Goal: Transaction & Acquisition: Subscribe to service/newsletter

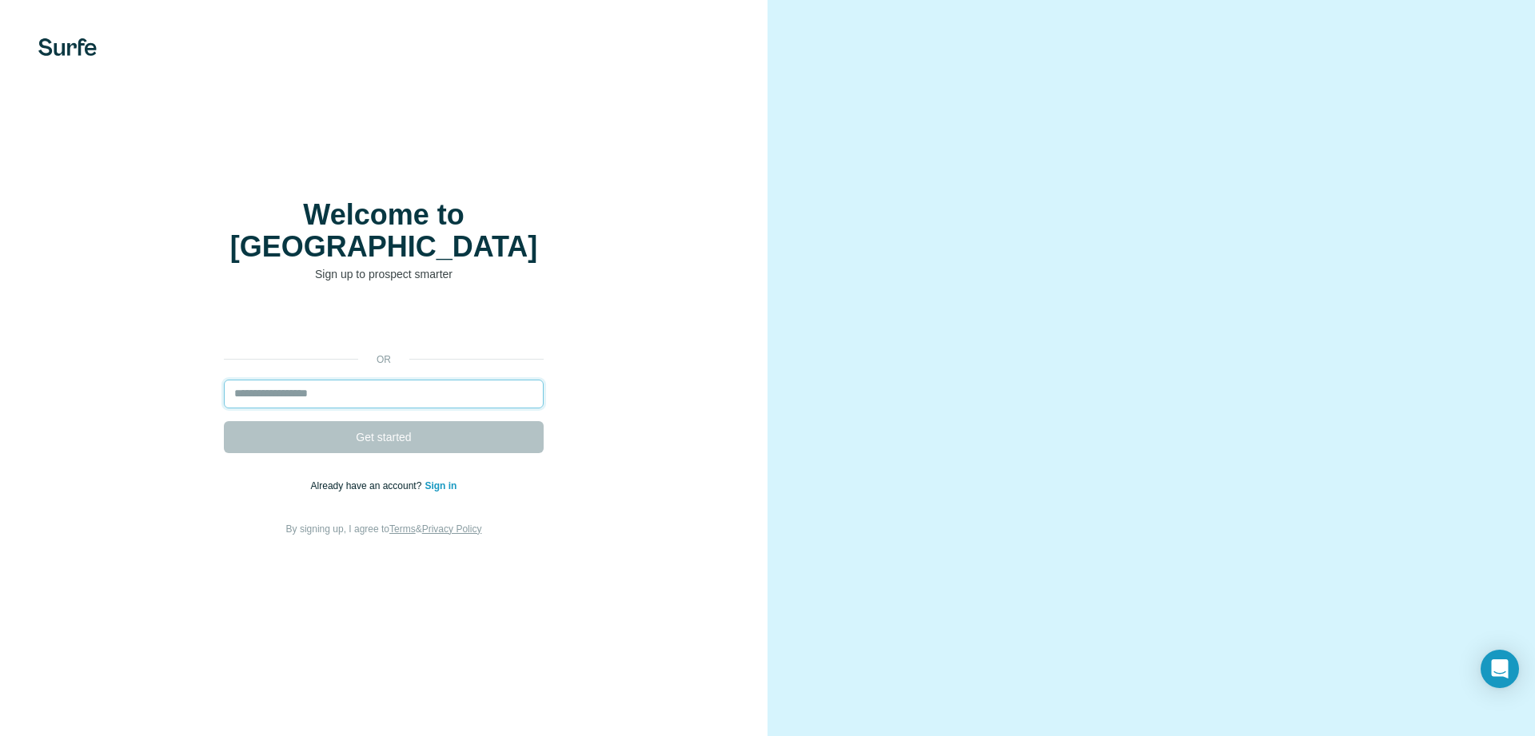
click at [301, 381] on input "email" at bounding box center [384, 394] width 320 height 29
paste input "**********"
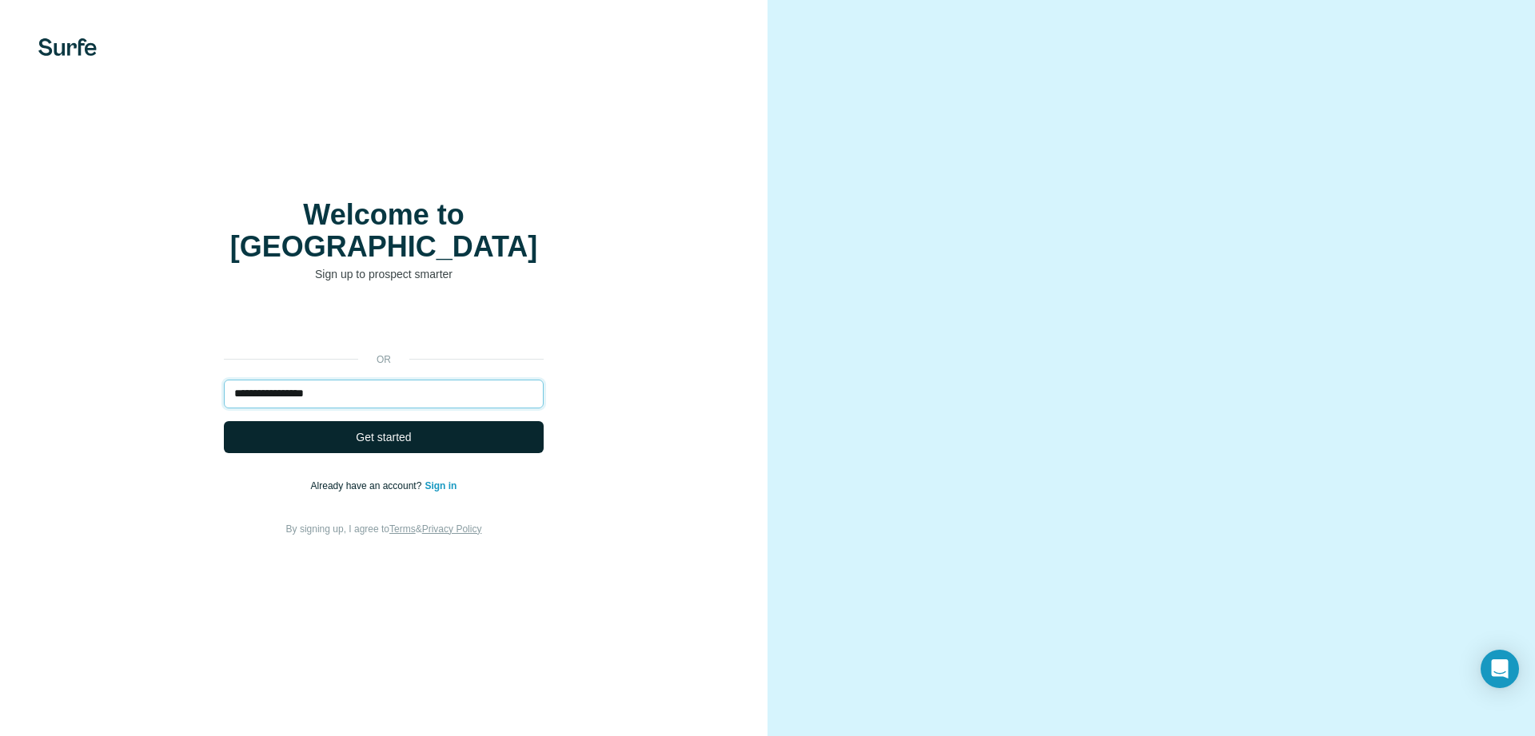
type input "**********"
click at [370, 429] on span "Get started" at bounding box center [383, 437] width 55 height 16
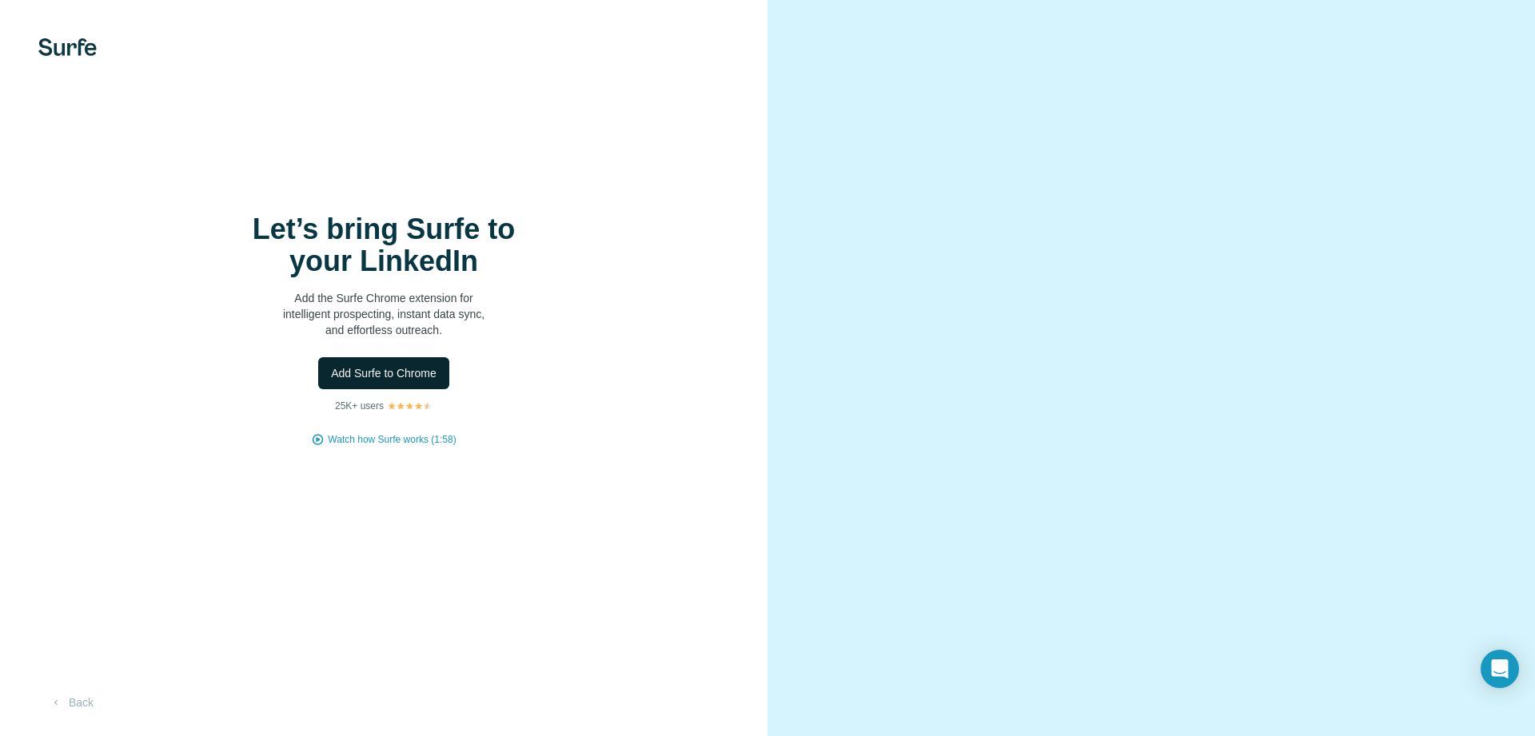
click at [358, 373] on span "Add Surfe to Chrome" at bounding box center [384, 373] width 106 height 16
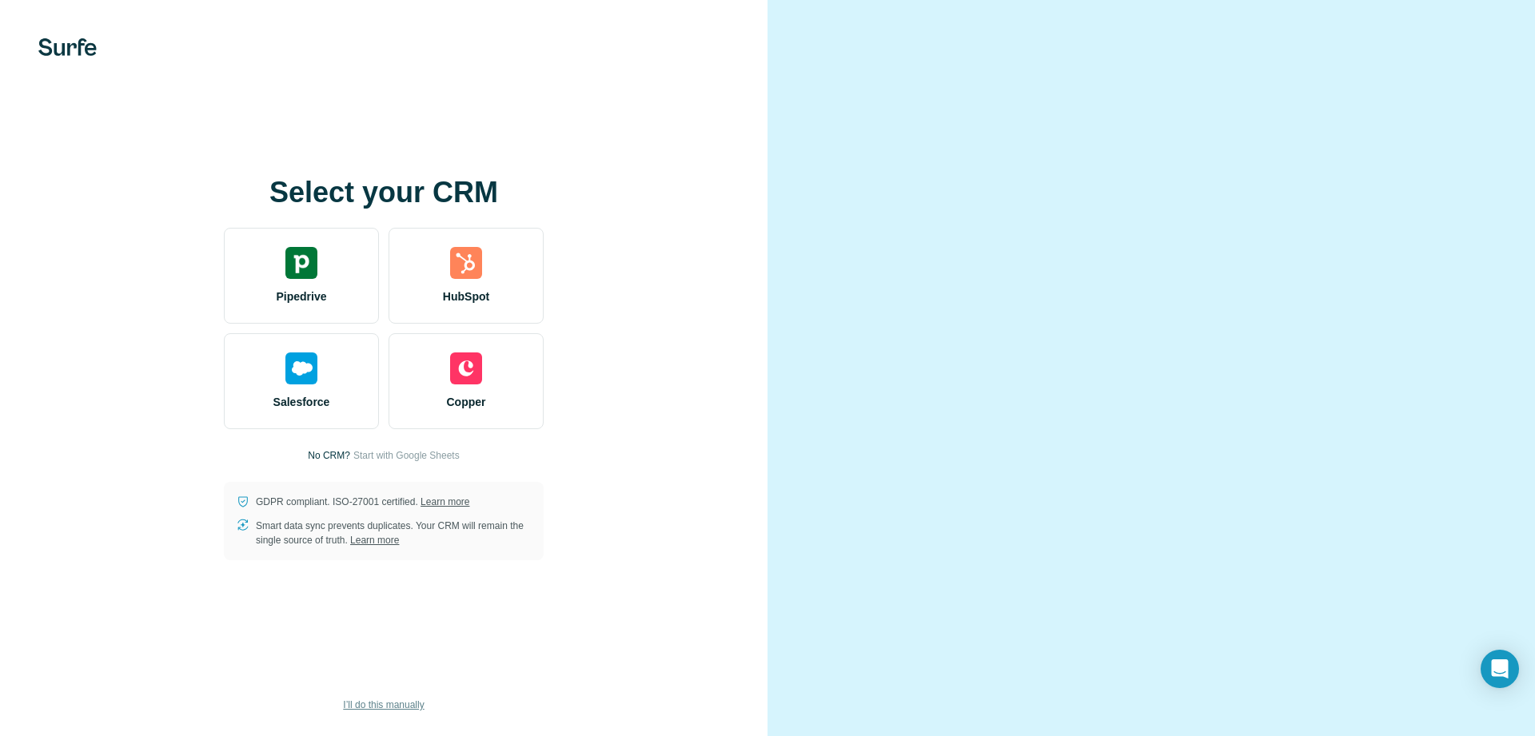
click at [371, 705] on span "I’ll do this manually" at bounding box center [383, 705] width 81 height 14
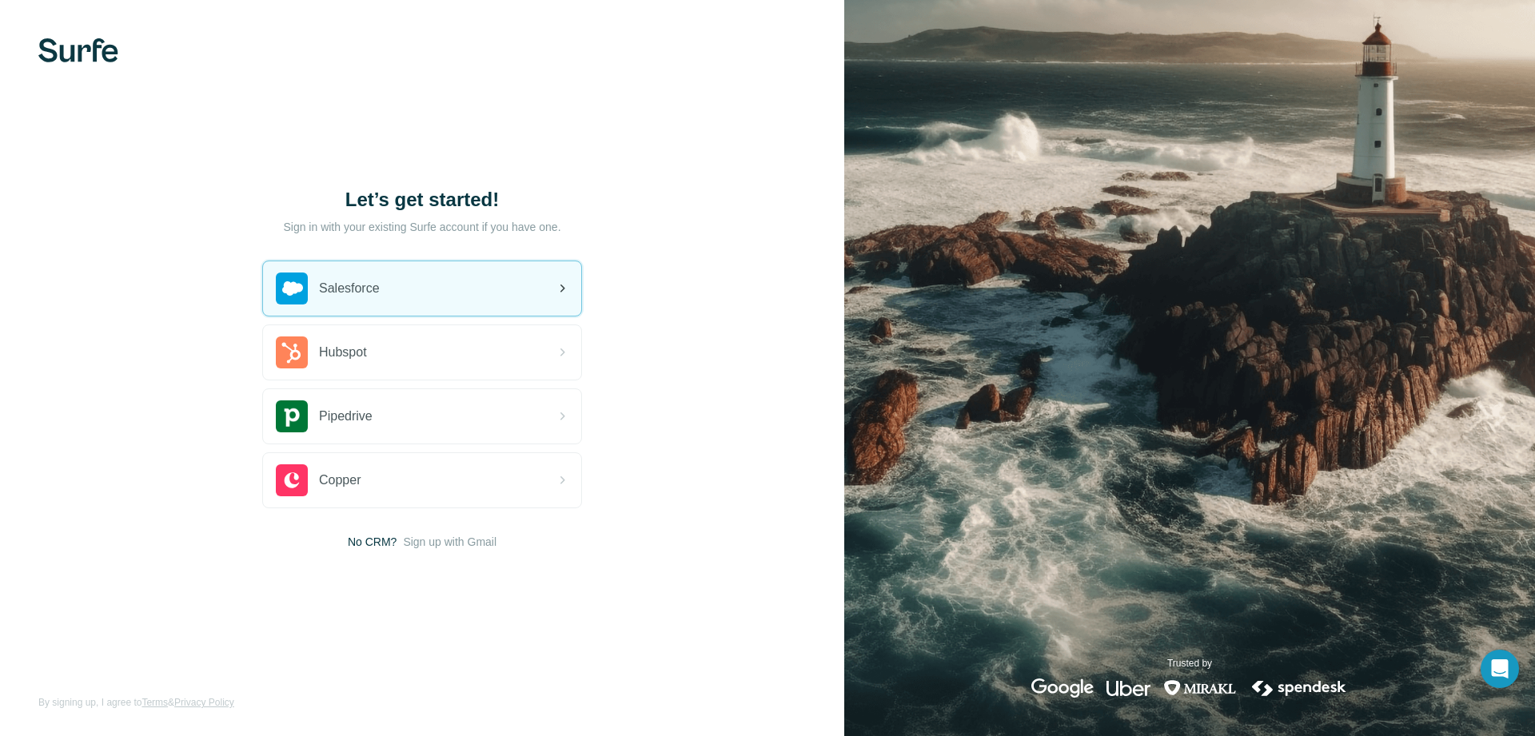
click at [471, 282] on div "Salesforce" at bounding box center [422, 288] width 318 height 54
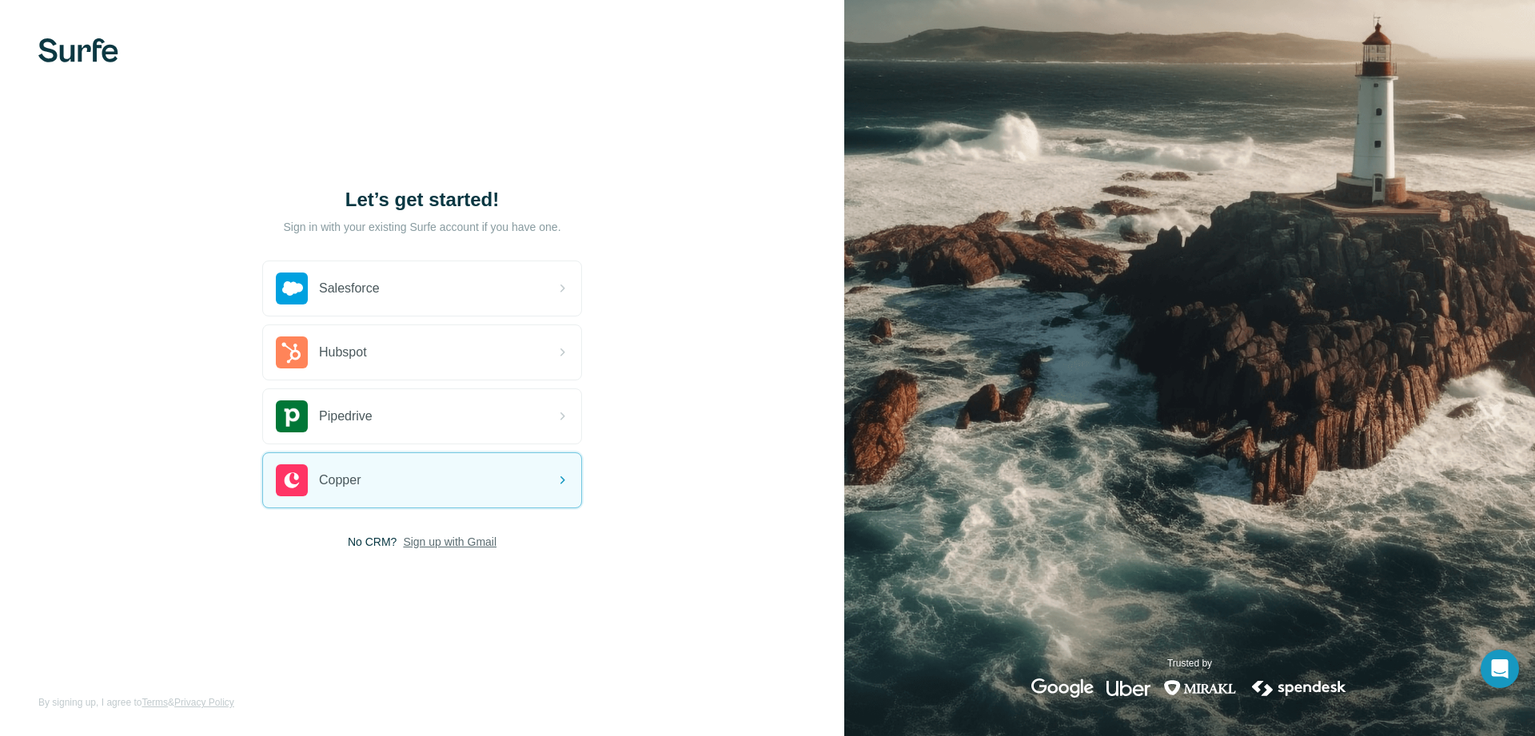
click at [435, 547] on span "Sign up with Gmail" at bounding box center [450, 542] width 94 height 16
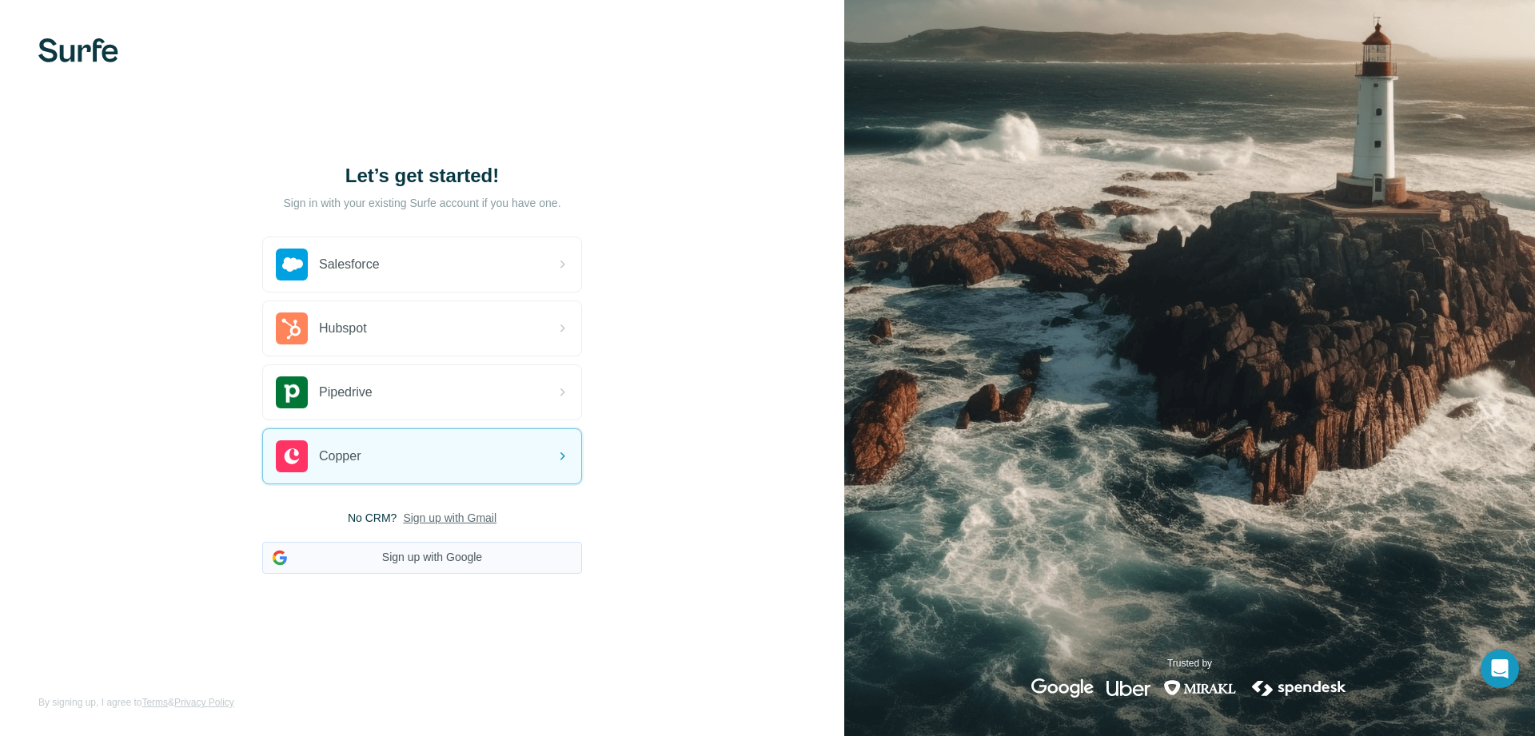
click at [453, 563] on button "Sign up with Google" at bounding box center [422, 558] width 320 height 32
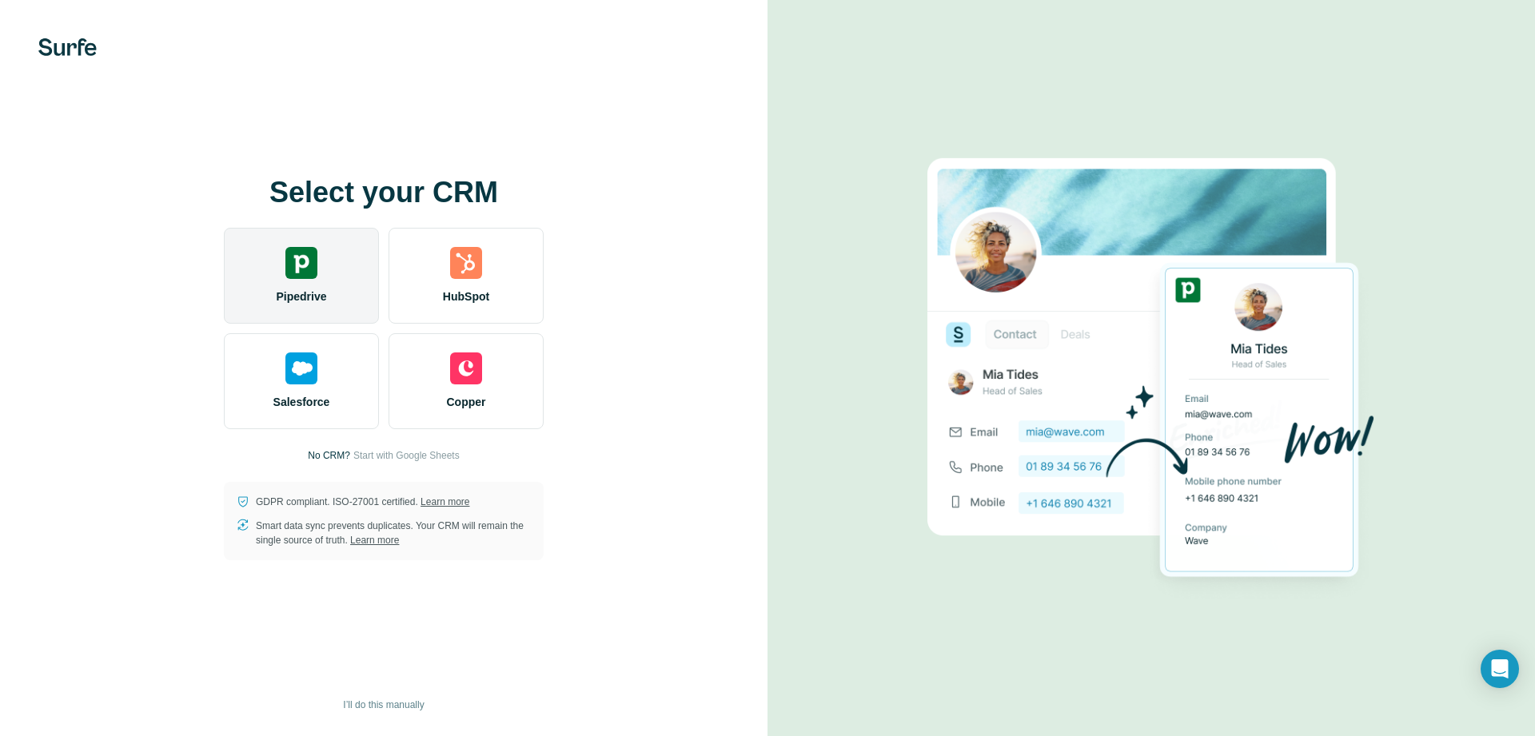
click at [291, 278] on img at bounding box center [301, 263] width 32 height 32
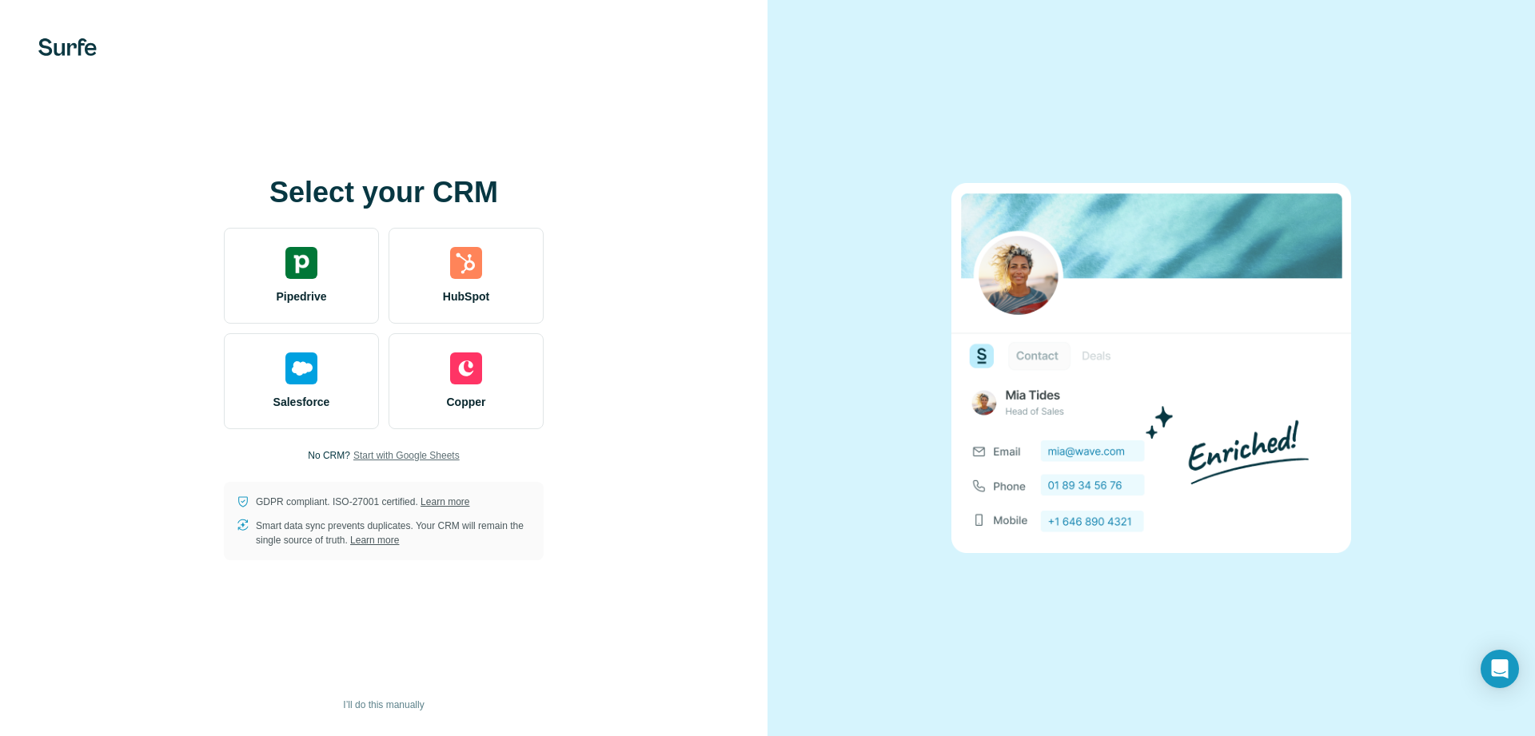
click at [381, 455] on span "Start with Google Sheets" at bounding box center [406, 456] width 106 height 14
click at [419, 453] on span "Start with Google Sheets" at bounding box center [406, 456] width 106 height 14
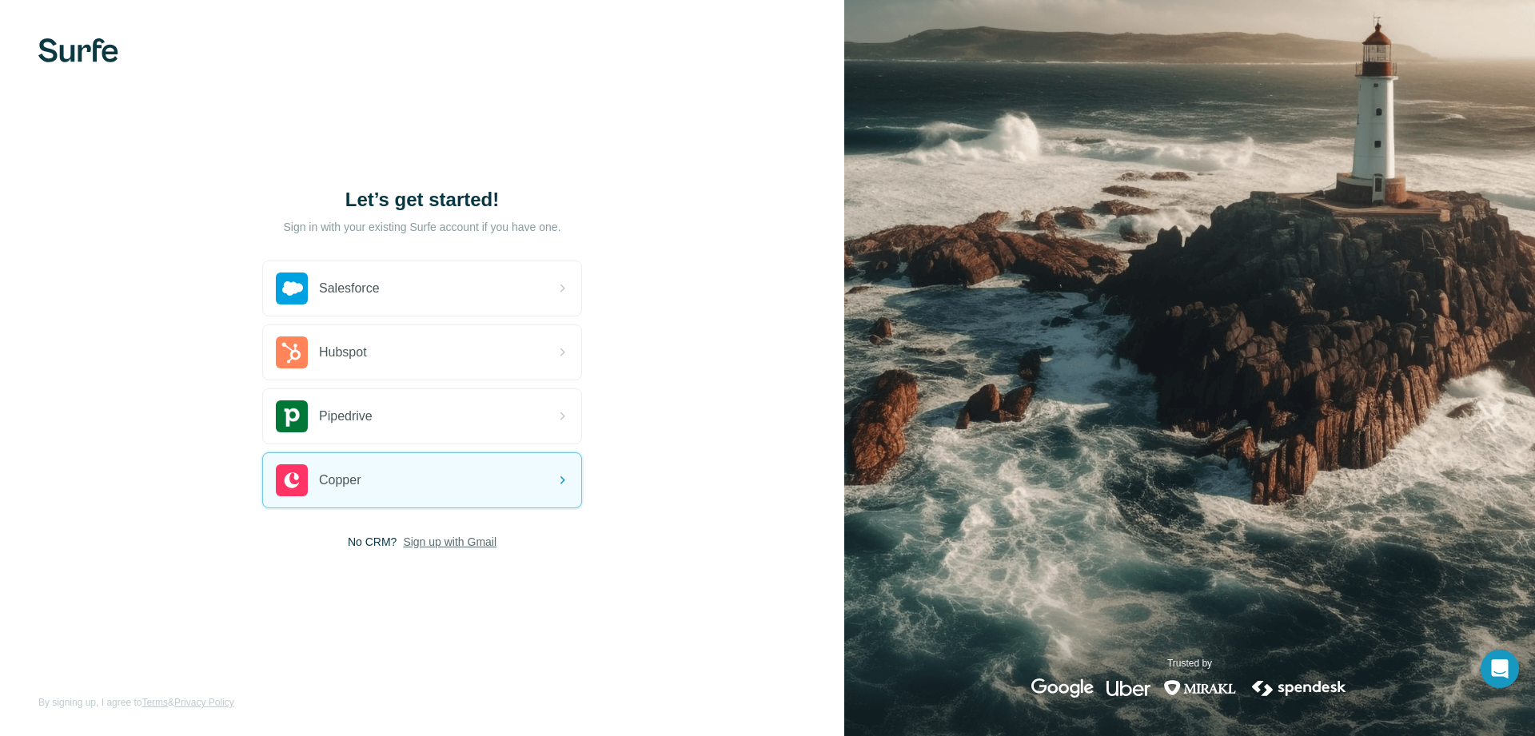
click at [413, 547] on span "Sign up with Gmail" at bounding box center [450, 542] width 94 height 16
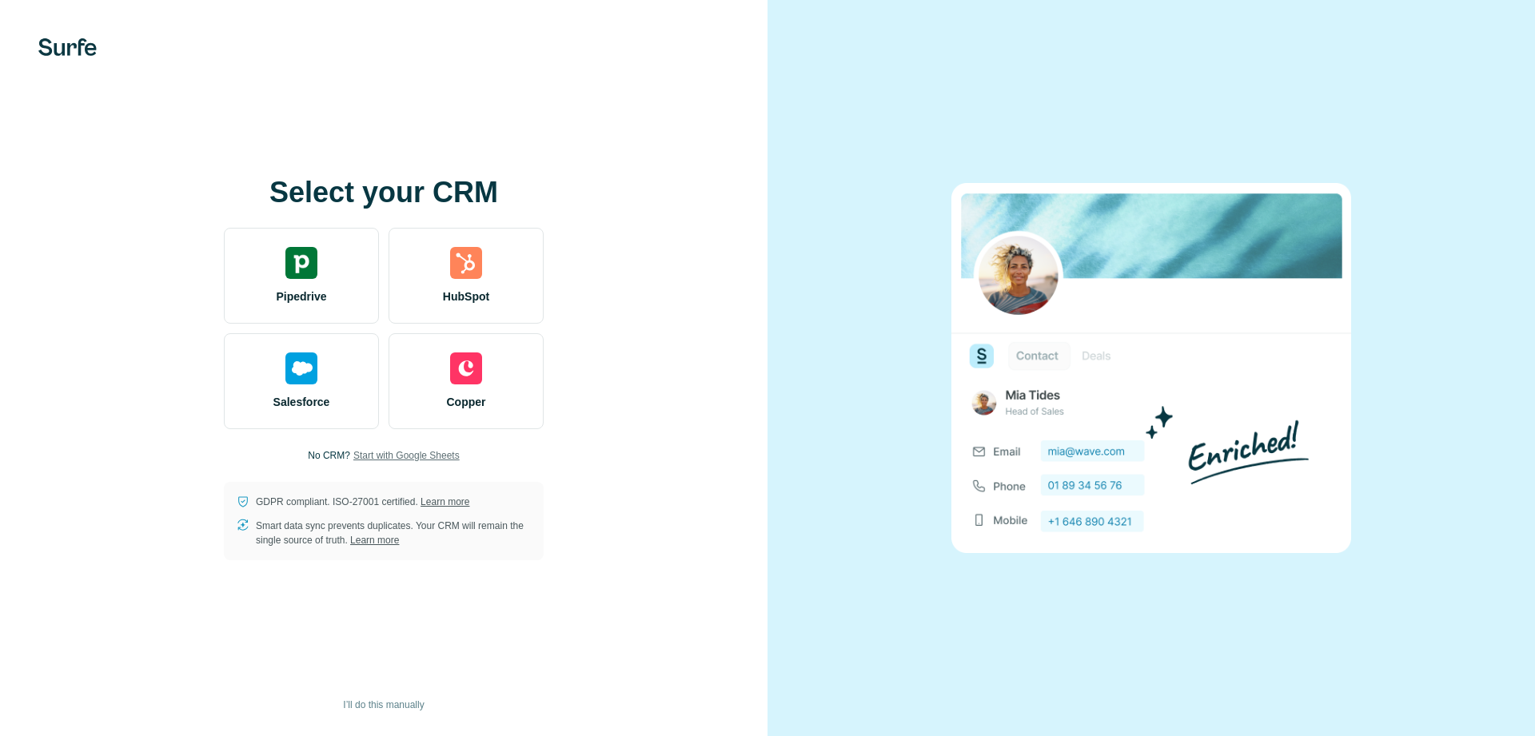
click at [374, 450] on span "Start with Google Sheets" at bounding box center [406, 456] width 106 height 14
click at [425, 453] on span "Start with Google Sheets" at bounding box center [406, 456] width 106 height 14
